Goal: Task Accomplishment & Management: Manage account settings

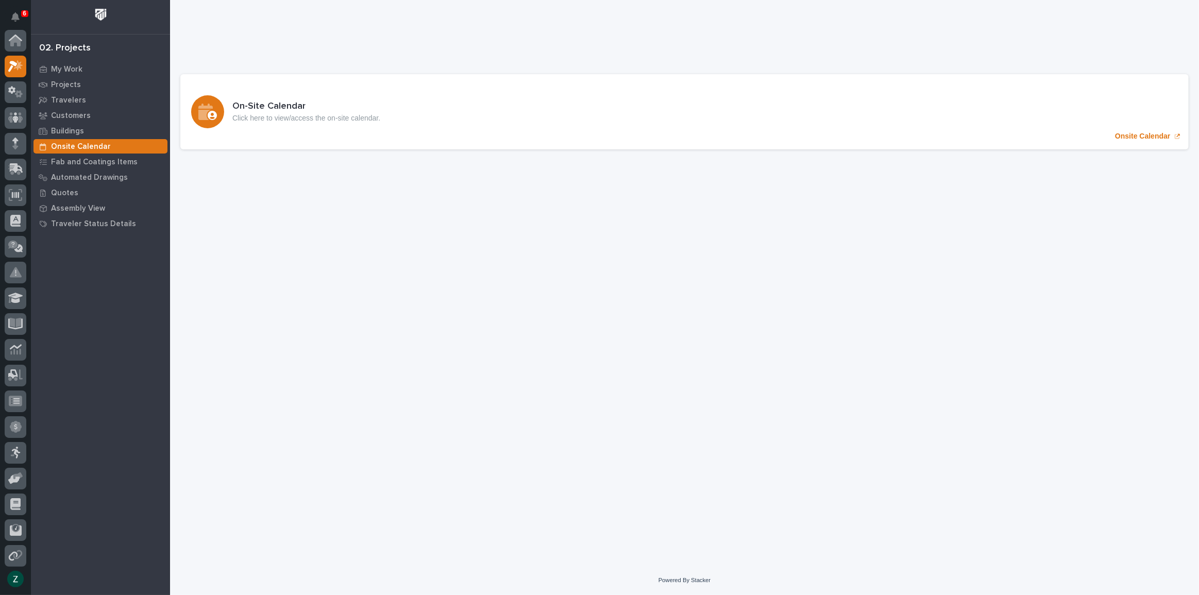
scroll to position [26, 0]
click at [73, 63] on div "My Work" at bounding box center [100, 69] width 134 height 14
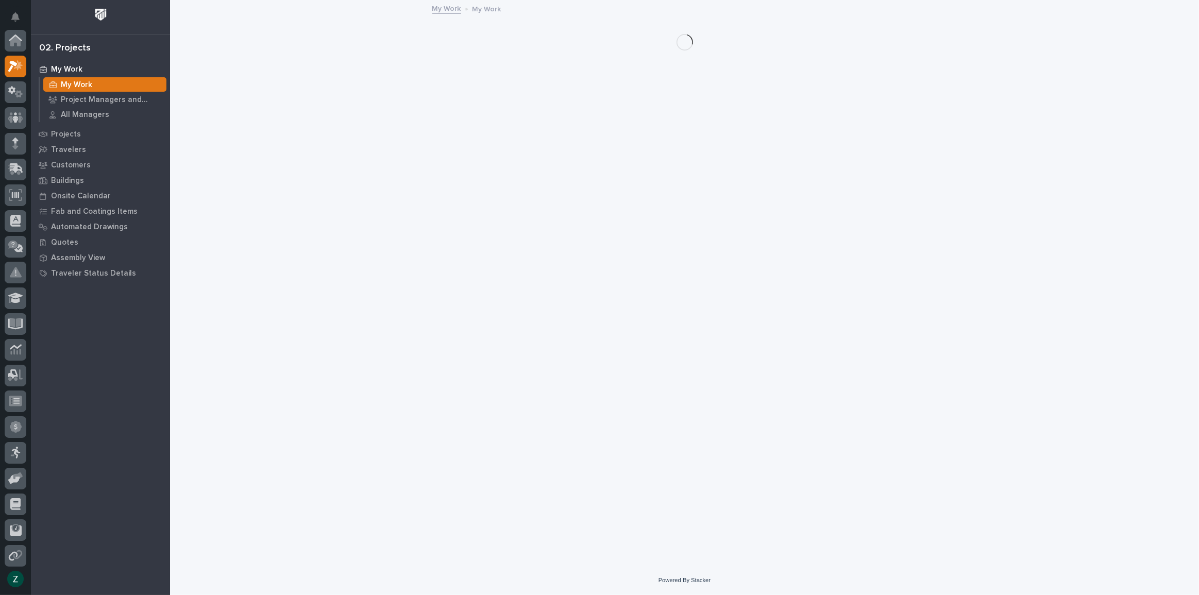
scroll to position [26, 0]
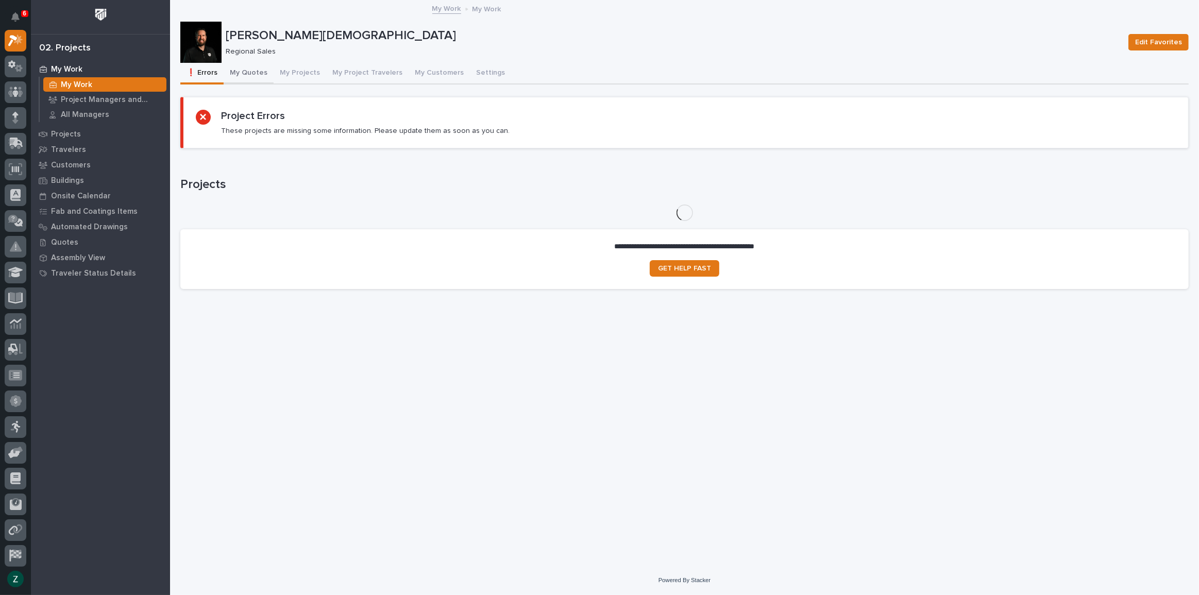
click at [253, 70] on button "My Quotes" at bounding box center [249, 74] width 50 height 22
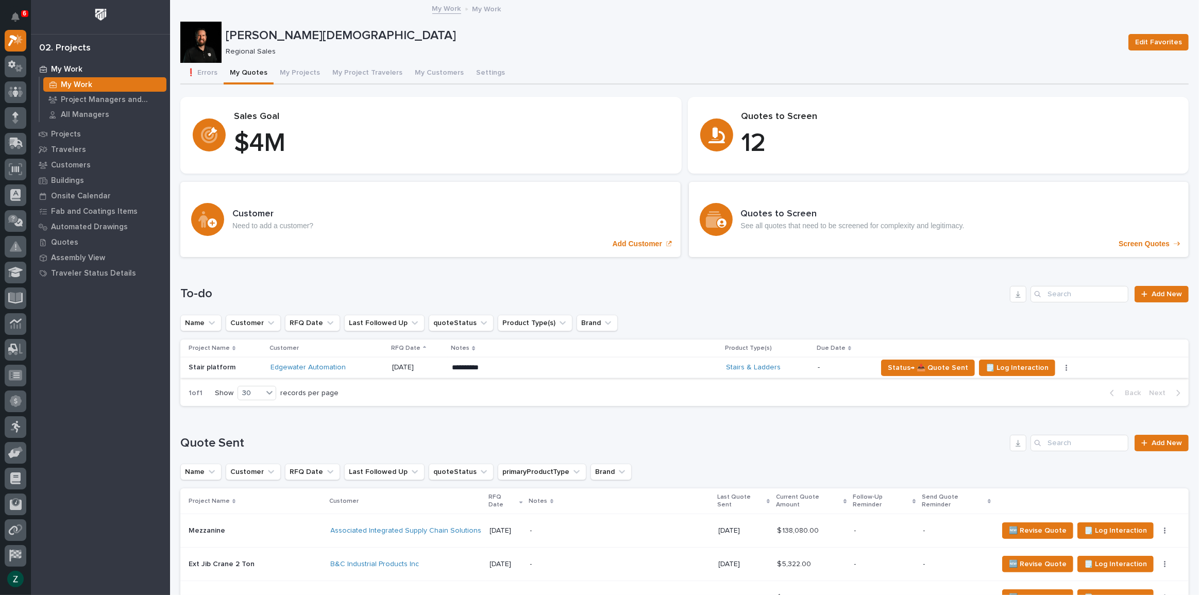
click at [1059, 366] on button "button" at bounding box center [1066, 367] width 14 height 7
click at [1059, 365] on button "button" at bounding box center [1066, 367] width 14 height 7
click at [1043, 365] on button "button" at bounding box center [1050, 367] width 14 height 7
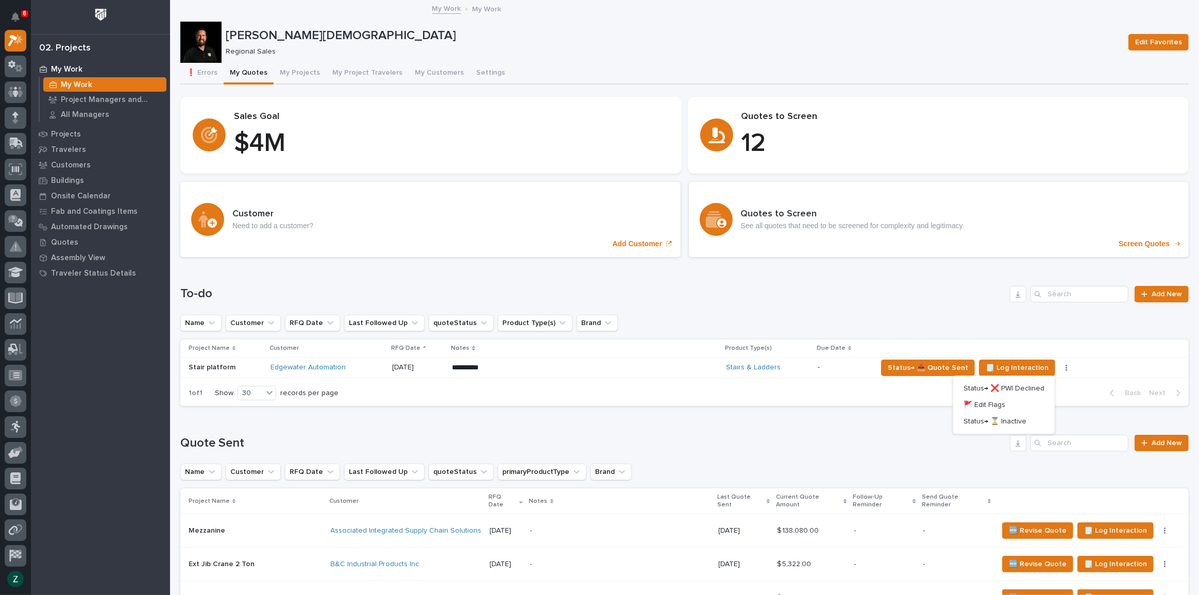
click at [560, 363] on p "**********" at bounding box center [542, 368] width 180 height 10
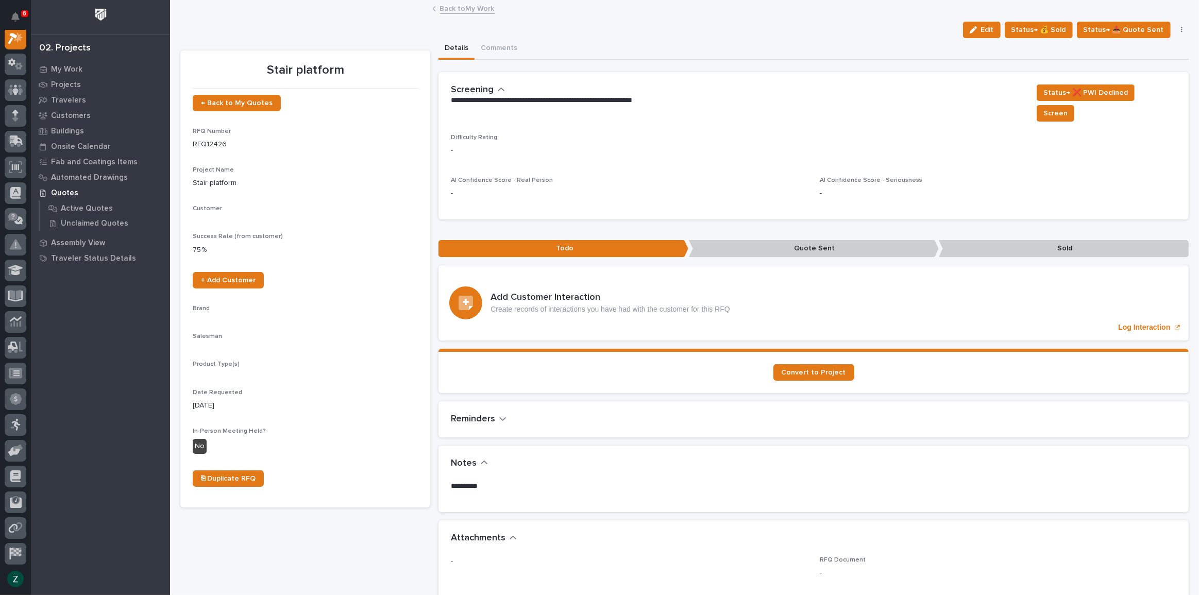
scroll to position [26, 0]
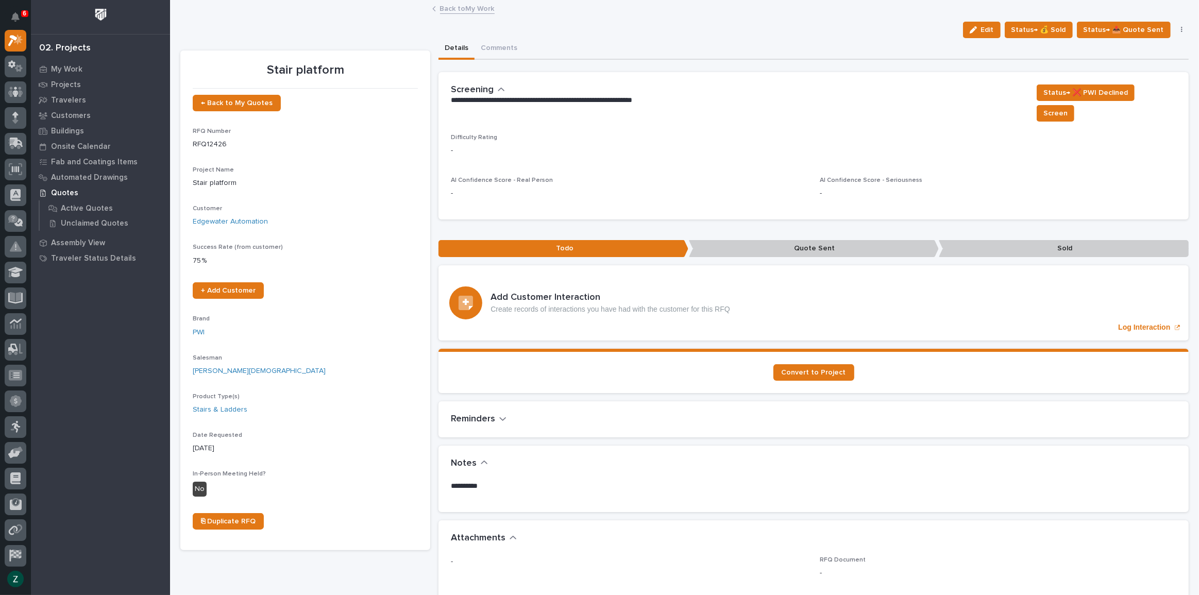
click at [1180, 27] on icon "button" at bounding box center [1181, 30] width 2 height 6
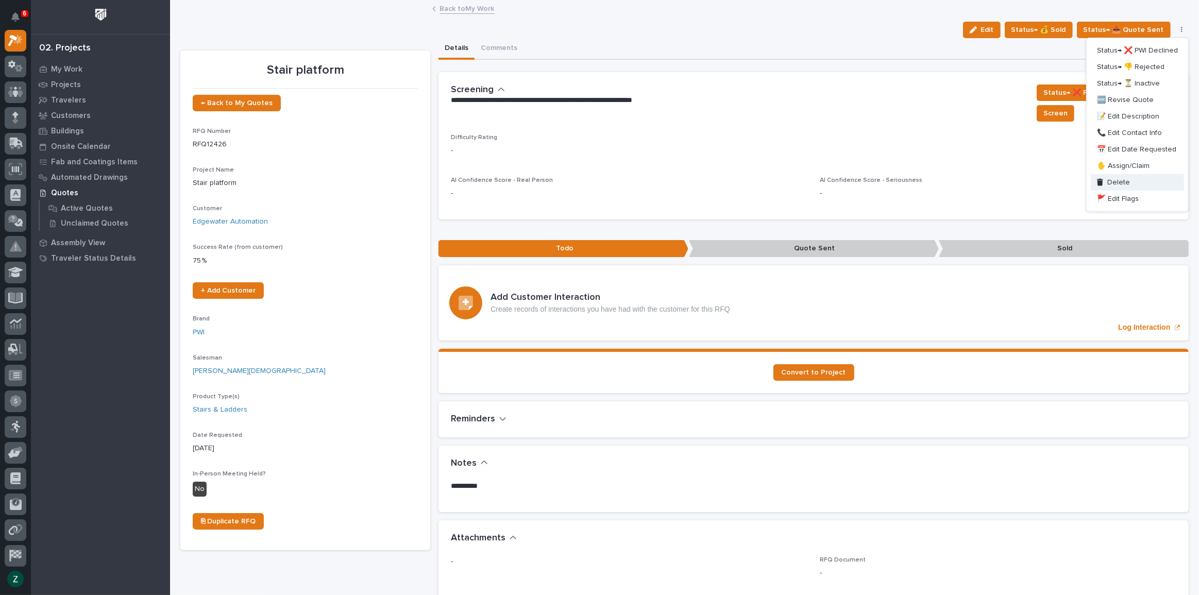
click at [1121, 180] on span "Delete" at bounding box center [1118, 182] width 23 height 9
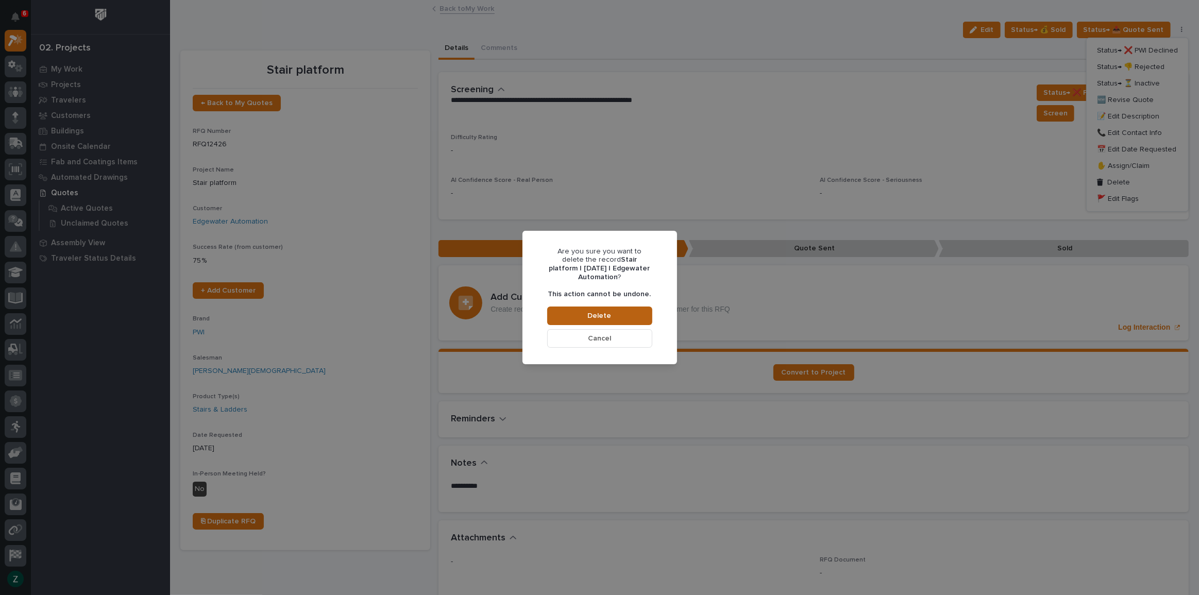
click at [620, 313] on button "Delete" at bounding box center [599, 315] width 105 height 19
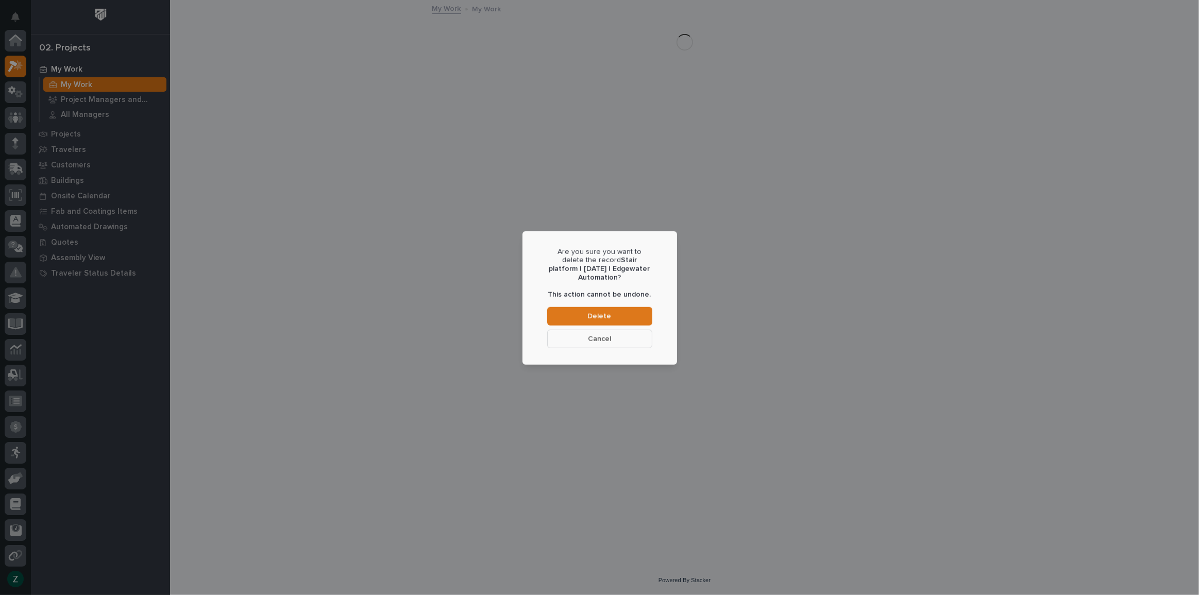
scroll to position [26, 0]
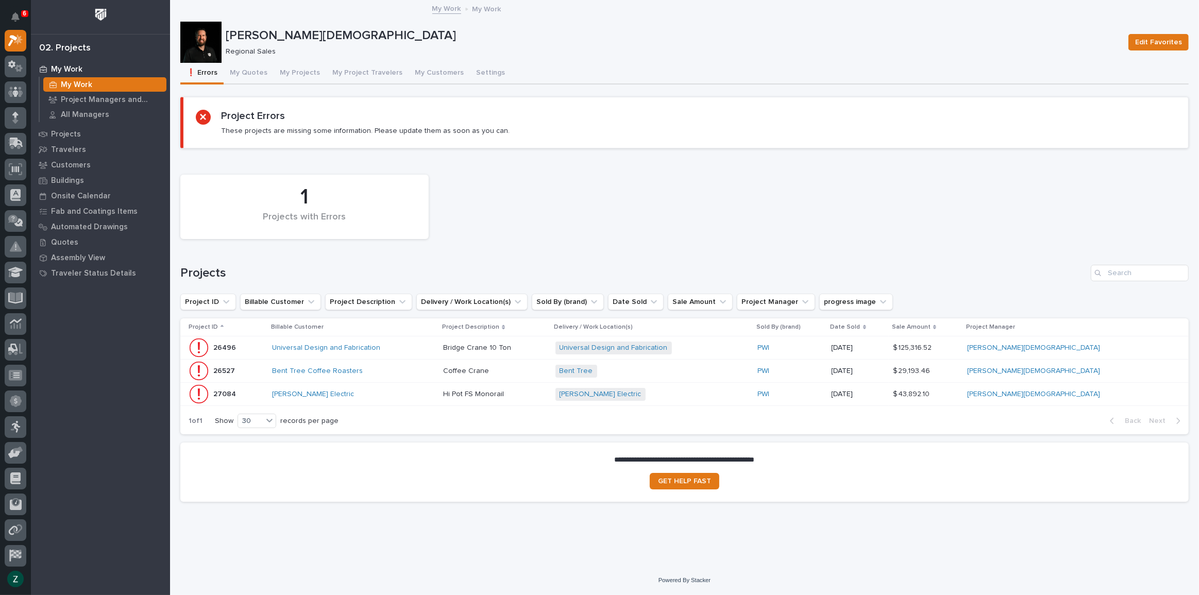
click at [77, 81] on p "My Work" at bounding box center [76, 84] width 31 height 9
